Goal: Obtain resource: Download file/media

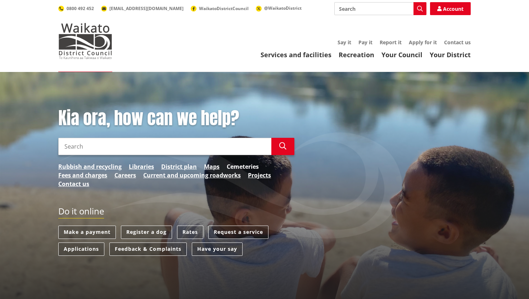
click at [244, 166] on link "Cemeteries" at bounding box center [243, 166] width 32 height 9
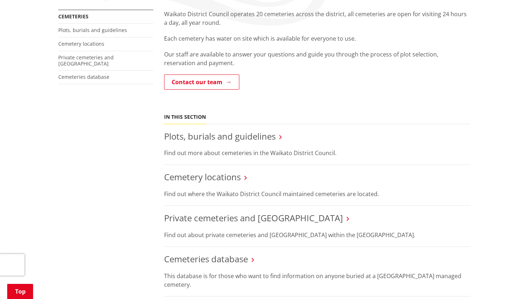
scroll to position [139, 0]
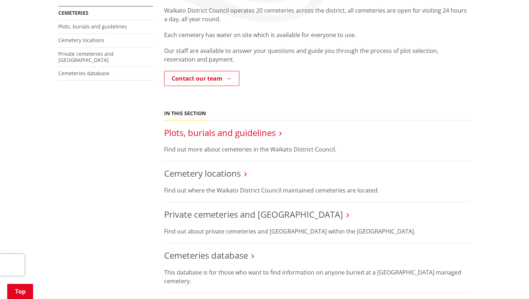
click at [225, 134] on link "Plots, burials and guidelines" at bounding box center [219, 133] width 111 height 12
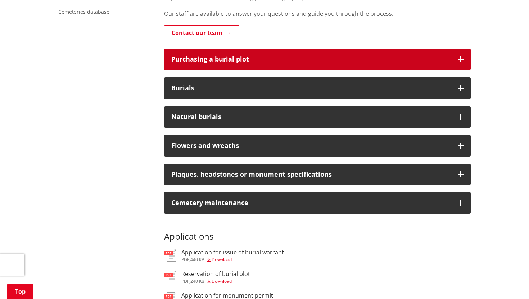
scroll to position [197, 0]
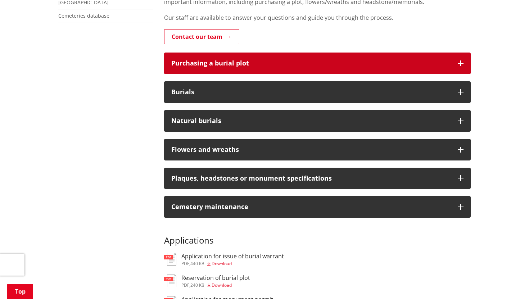
click at [460, 63] on icon "button" at bounding box center [460, 63] width 6 height 6
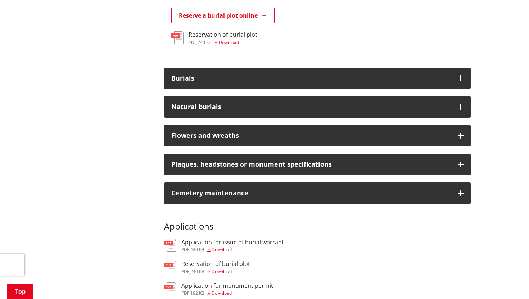
scroll to position [598, 0]
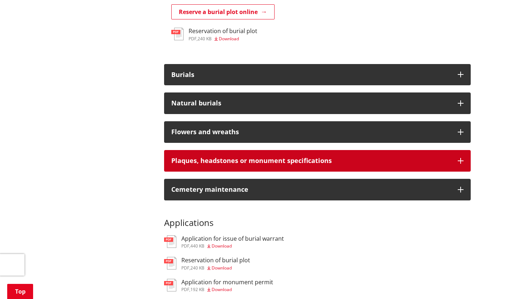
click at [461, 161] on icon "button" at bounding box center [460, 161] width 6 height 6
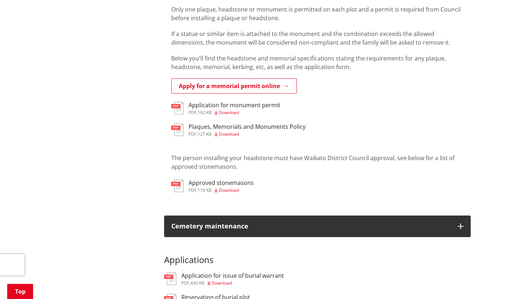
scroll to position [771, 0]
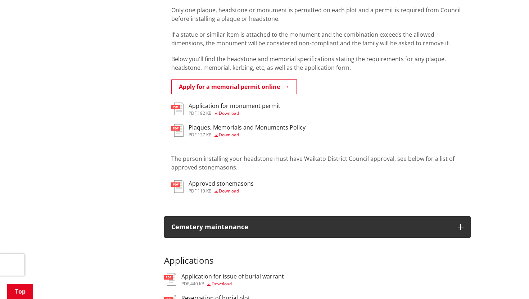
click at [227, 135] on span "Download" at bounding box center [229, 135] width 20 height 6
